Goal: Check status: Check status

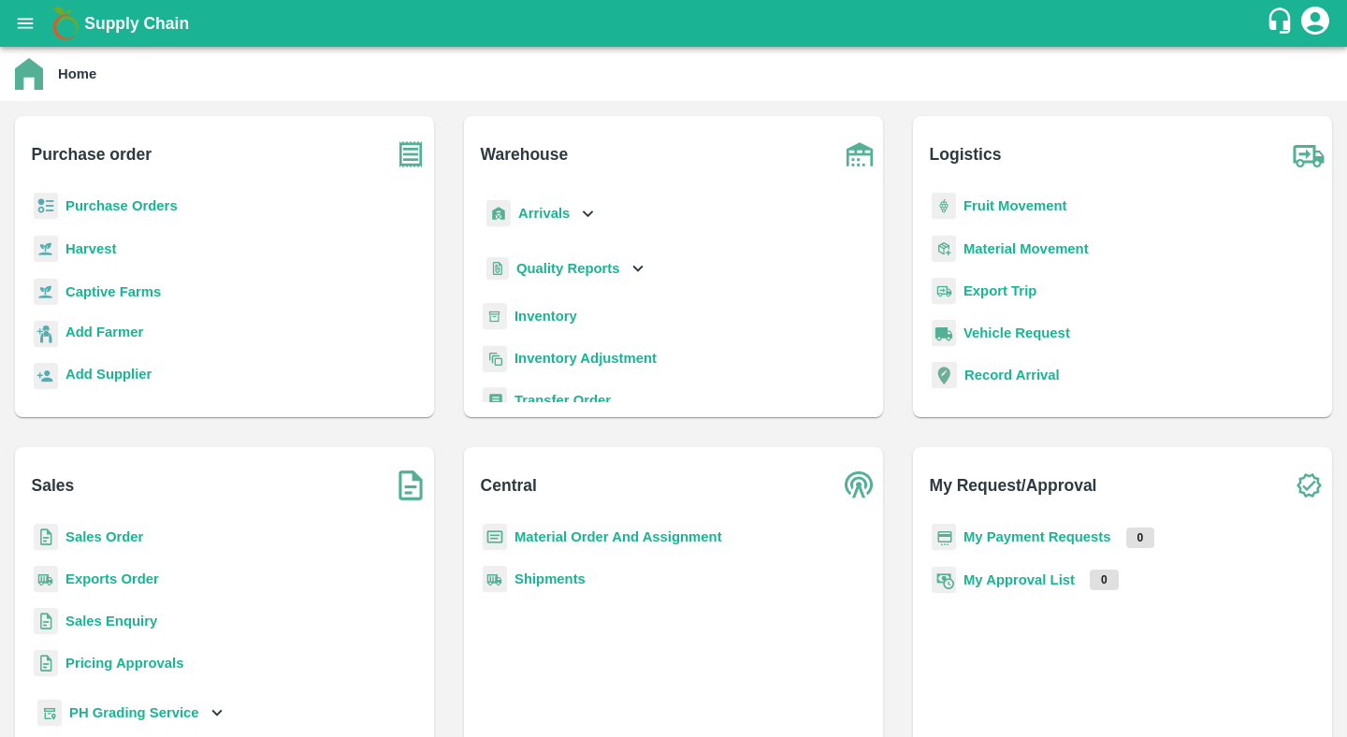
scroll to position [26, 0]
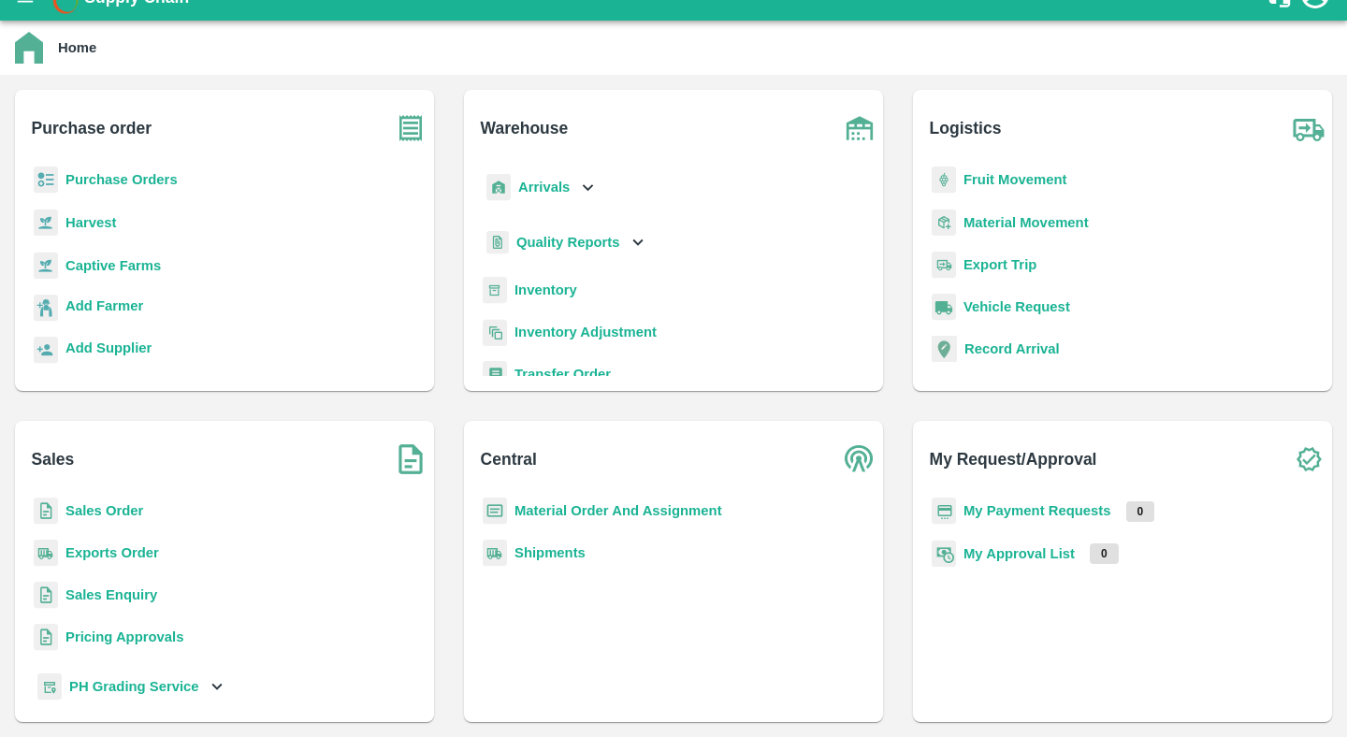
click at [110, 180] on b "Purchase Orders" at bounding box center [121, 179] width 112 height 15
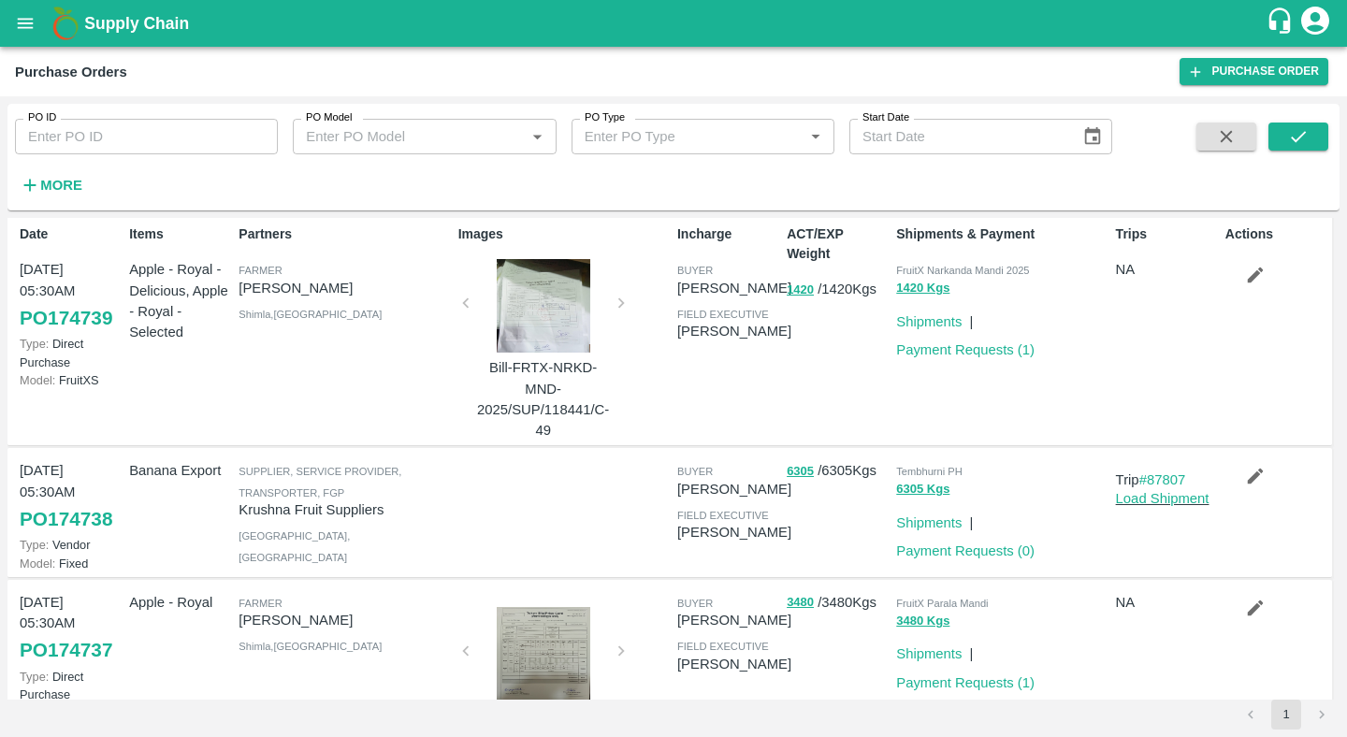
scroll to position [5, 0]
click at [93, 150] on input "PO ID" at bounding box center [146, 137] width 263 height 36
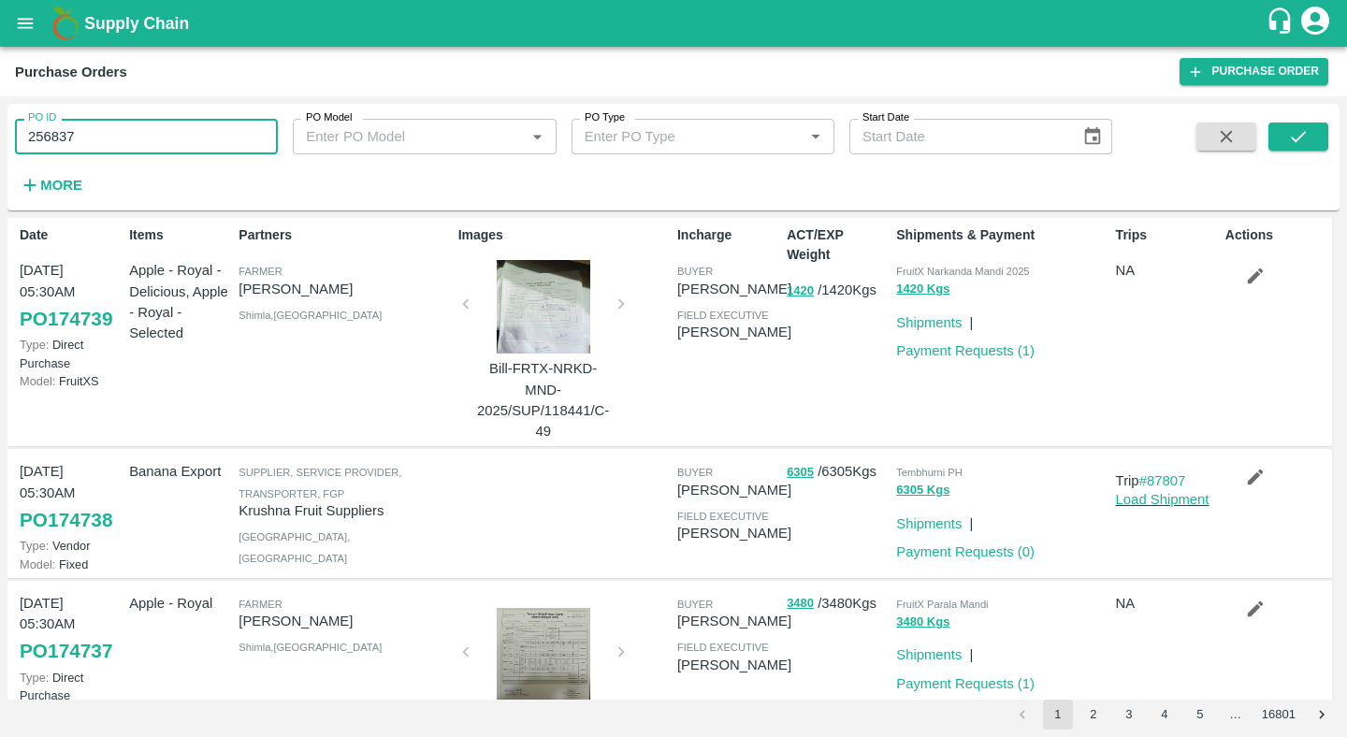
click at [57, 139] on input "256837" at bounding box center [146, 137] width 263 height 36
type input "256837"
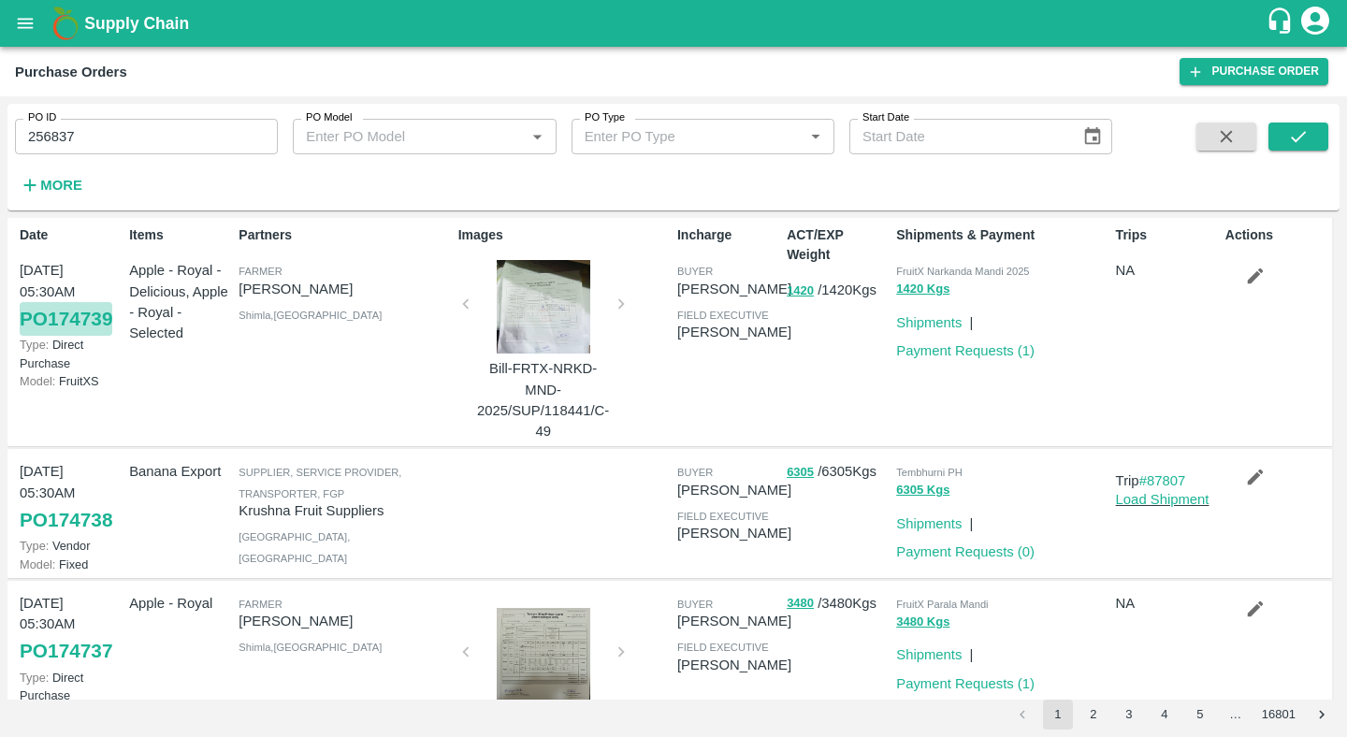
click at [77, 309] on link "PO 174739" at bounding box center [66, 319] width 93 height 34
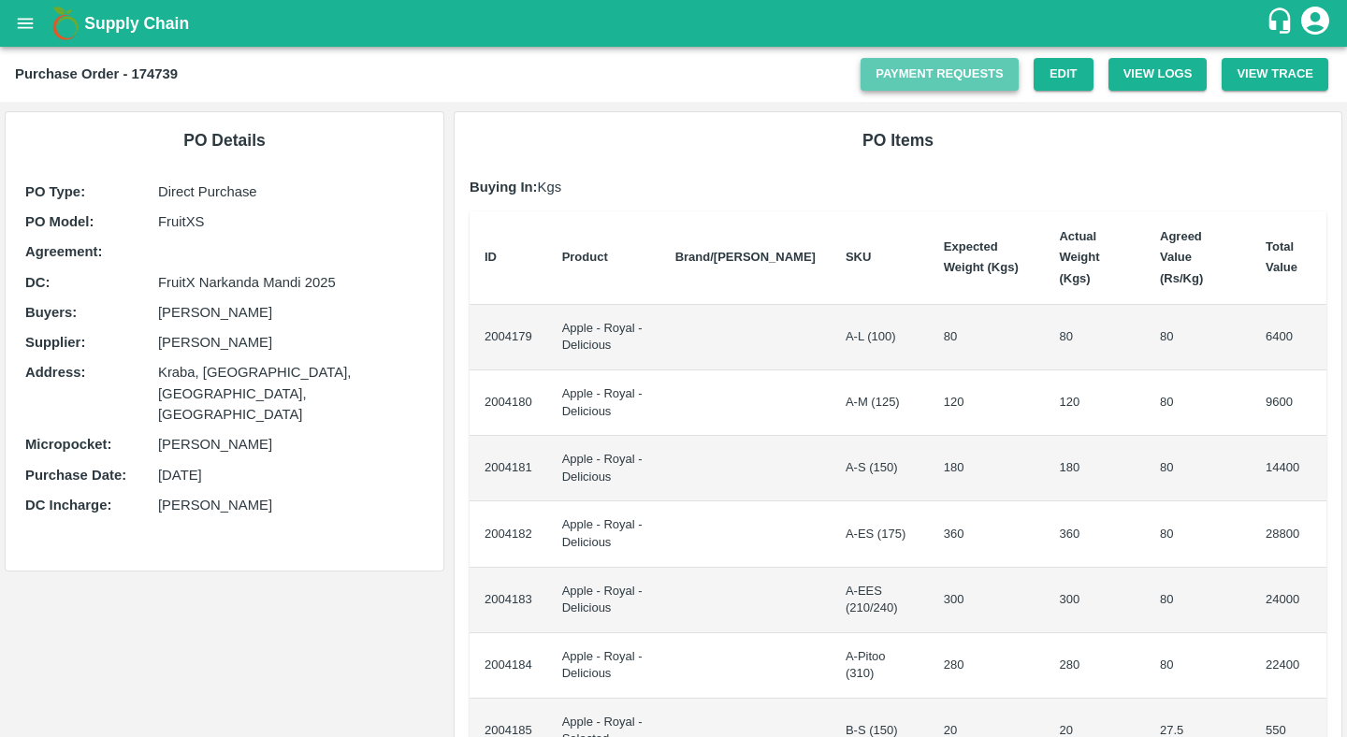
click at [895, 64] on link "Payment Requests" at bounding box center [939, 74] width 158 height 33
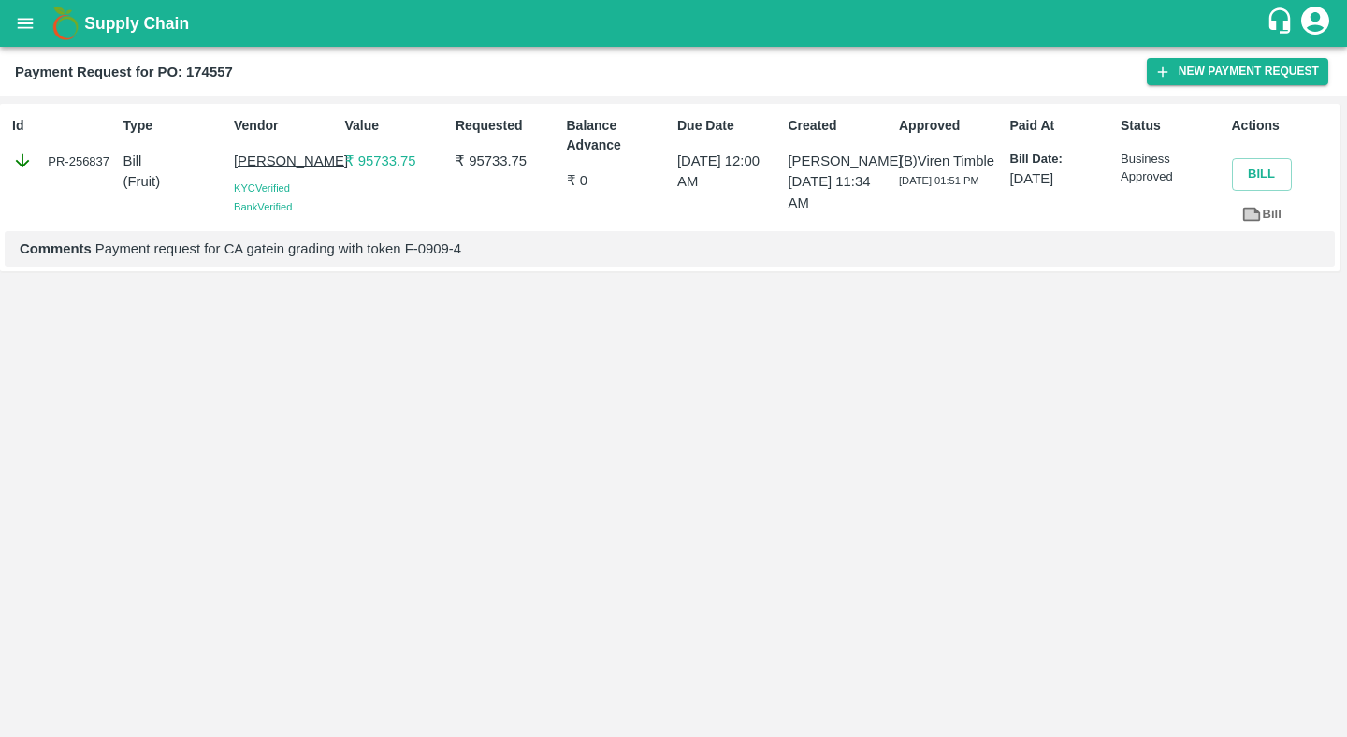
click at [1253, 218] on icon at bounding box center [1252, 214] width 14 height 10
click at [1258, 208] on icon at bounding box center [1251, 214] width 21 height 21
drag, startPoint x: 70, startPoint y: 158, endPoint x: 108, endPoint y: 154, distance: 38.5
click at [108, 154] on div "PR-256837" at bounding box center [64, 161] width 104 height 21
copy div "256837"
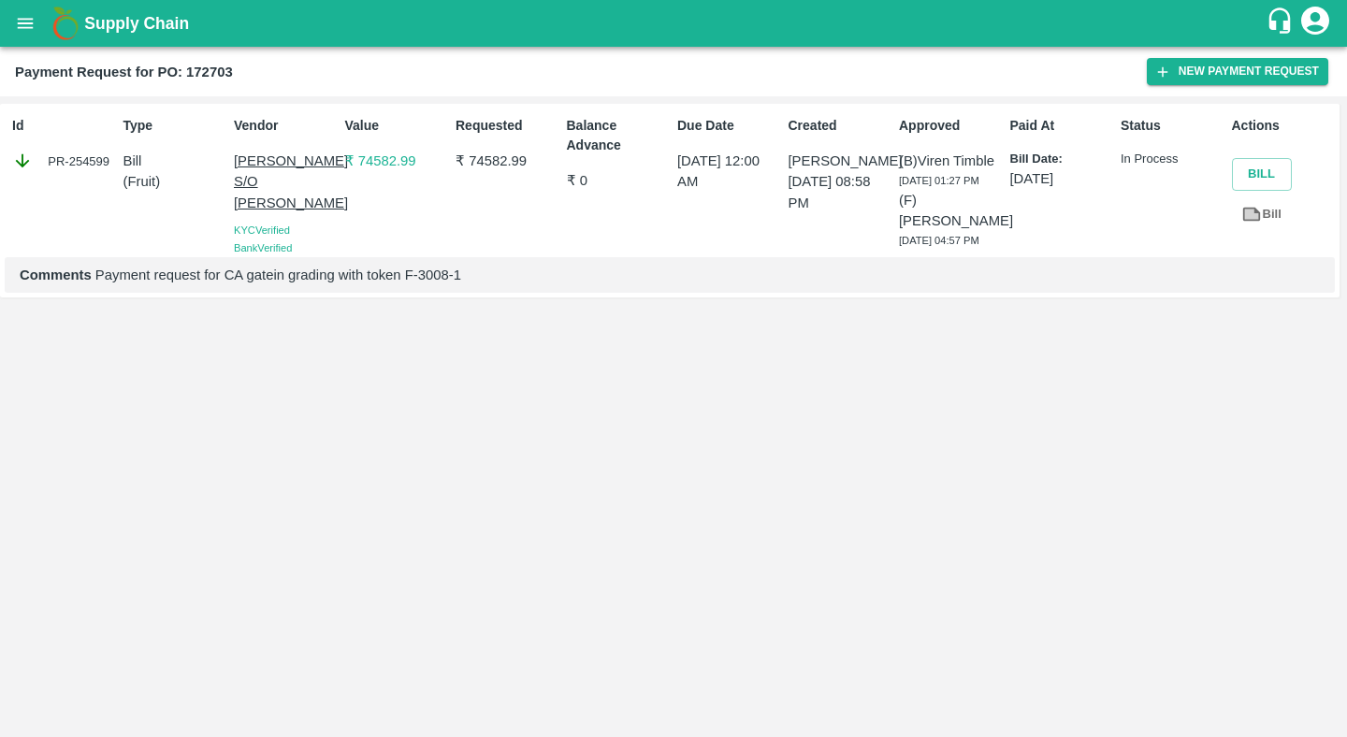
click at [1254, 210] on icon at bounding box center [1252, 215] width 18 height 14
